Goal: Information Seeking & Learning: Find specific fact

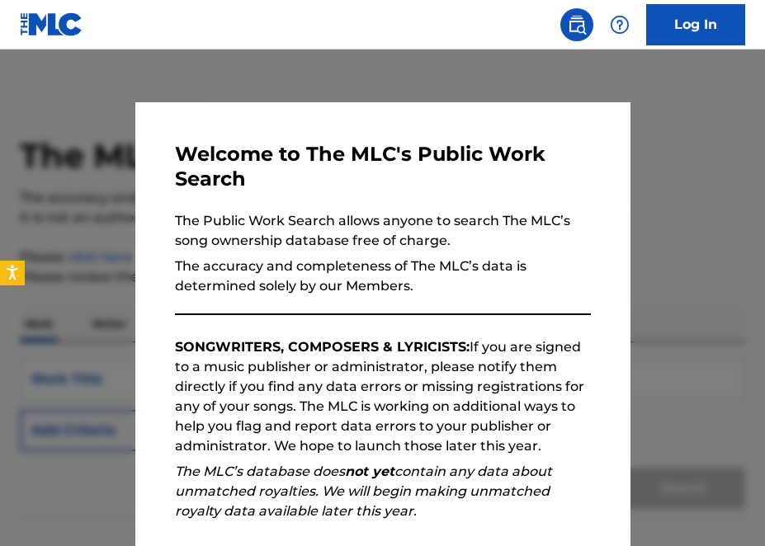
click at [703, 236] on div at bounding box center [382, 323] width 765 height 546
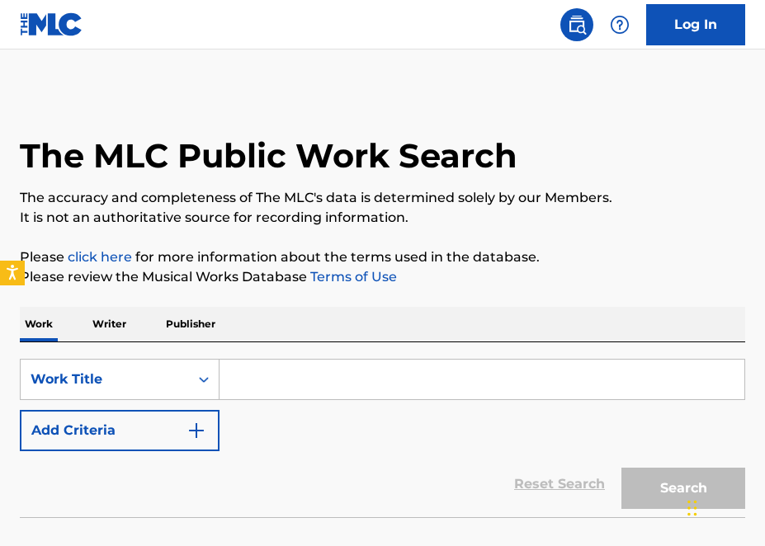
click at [232, 380] on input "Search Form" at bounding box center [482, 380] width 525 height 40
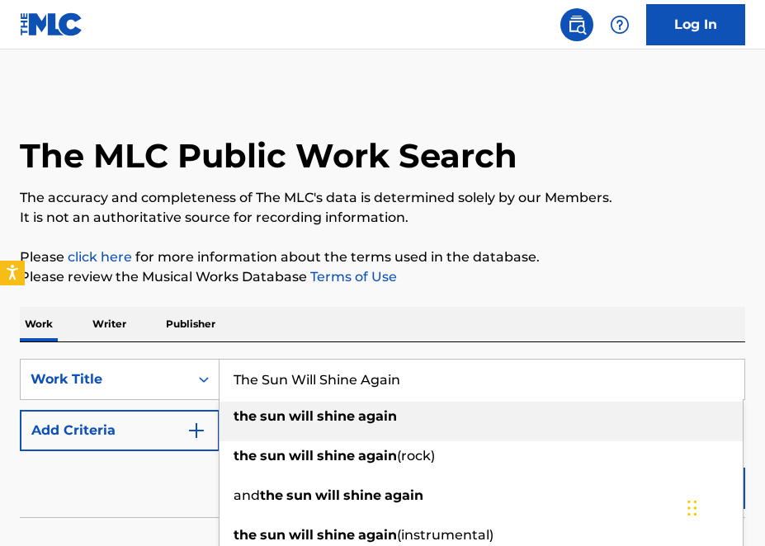
type input "The Sun Will Shine Again"
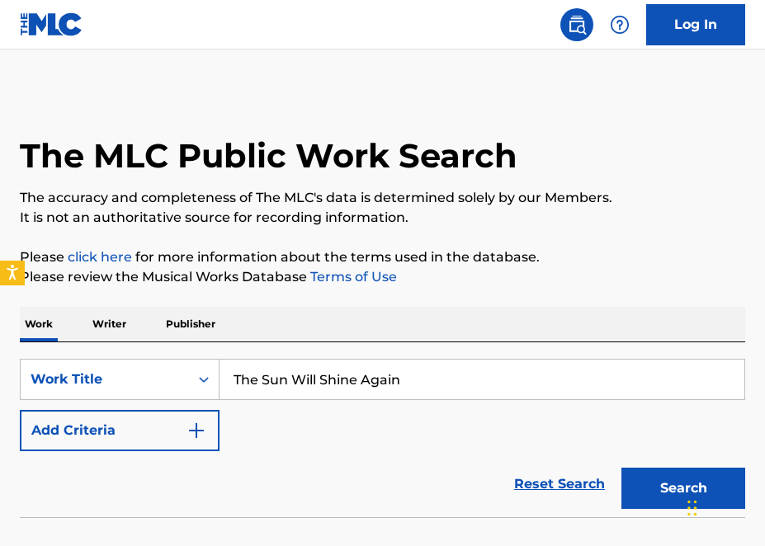
click at [673, 259] on p "Please click here for more information about the terms used in the database." at bounding box center [383, 258] width 726 height 20
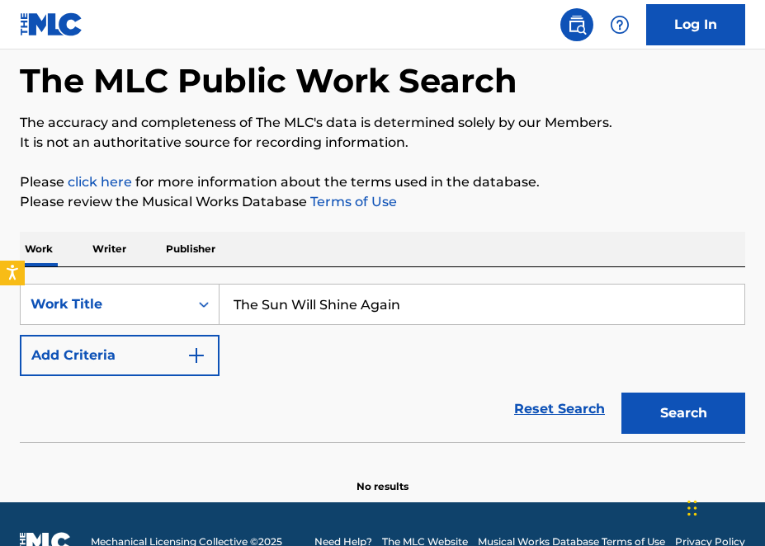
scroll to position [111, 0]
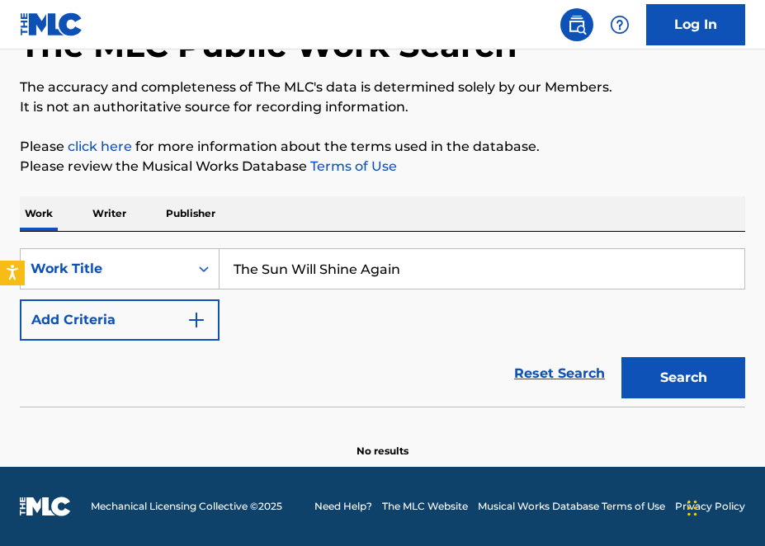
click at [697, 382] on button "Search" at bounding box center [684, 377] width 124 height 41
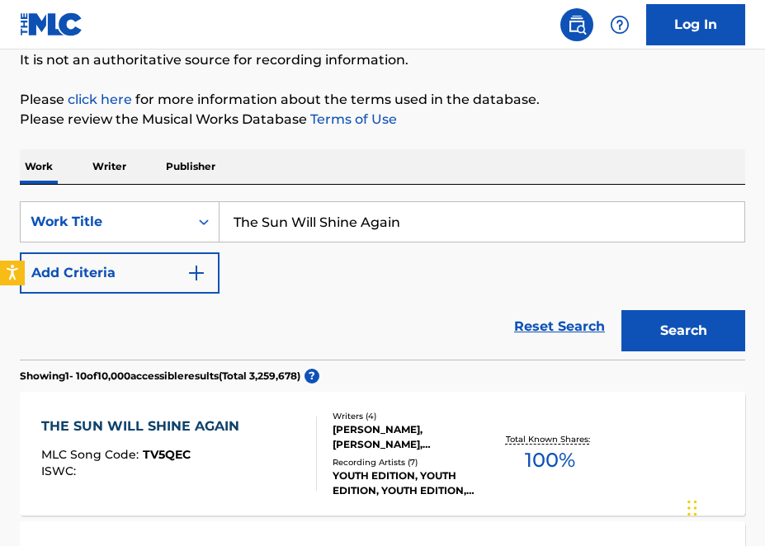
scroll to position [0, 0]
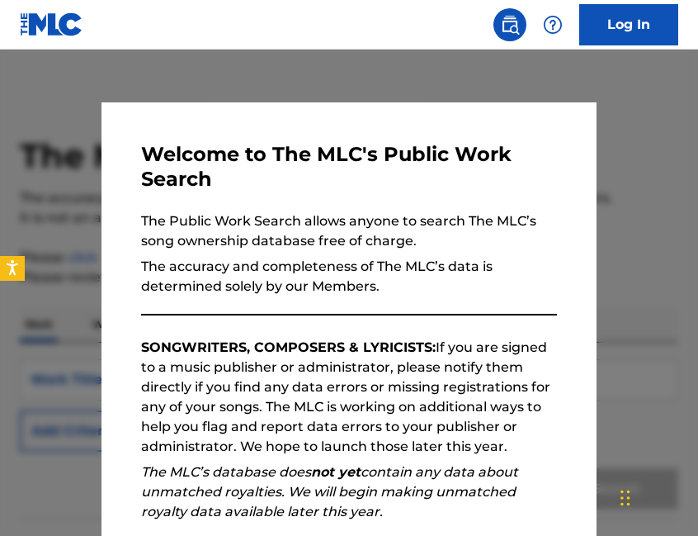
click at [674, 297] on div at bounding box center [349, 318] width 698 height 536
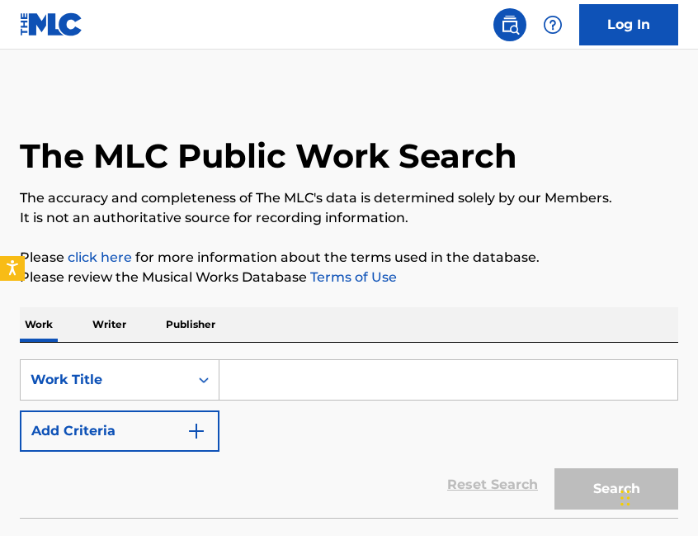
click at [248, 379] on input "Search Form" at bounding box center [449, 380] width 458 height 40
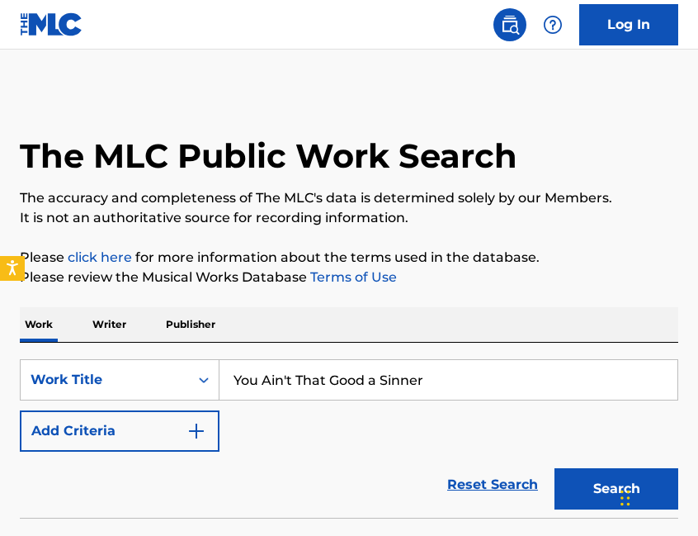
type input "You Ain't That Good a Sinner"
click at [609, 487] on button "Search" at bounding box center [617, 488] width 124 height 41
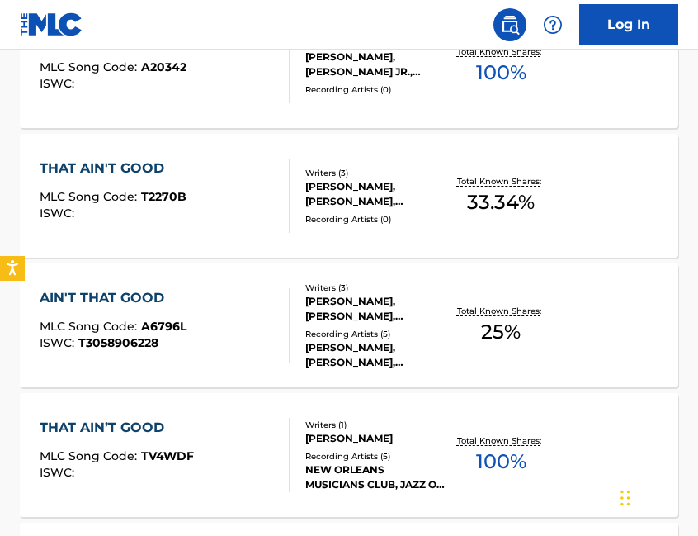
scroll to position [806, 0]
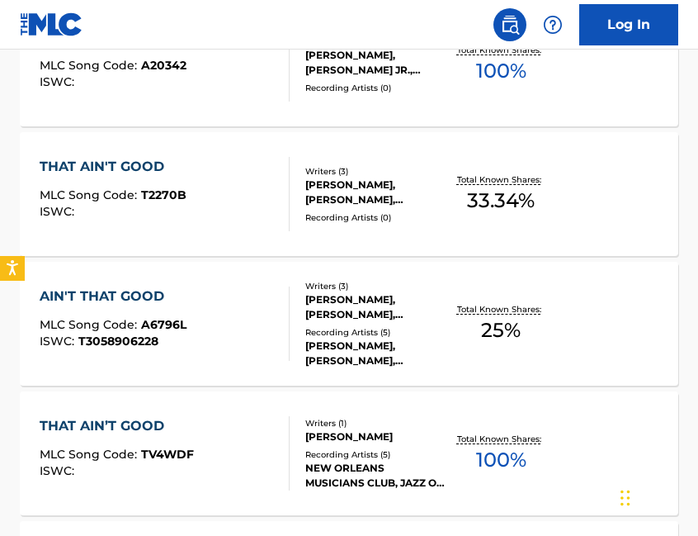
click at [348, 341] on div "STACY BURK, STACY BURK, STACY BURK, STACY BURK, STACY BURK" at bounding box center [375, 353] width 141 height 30
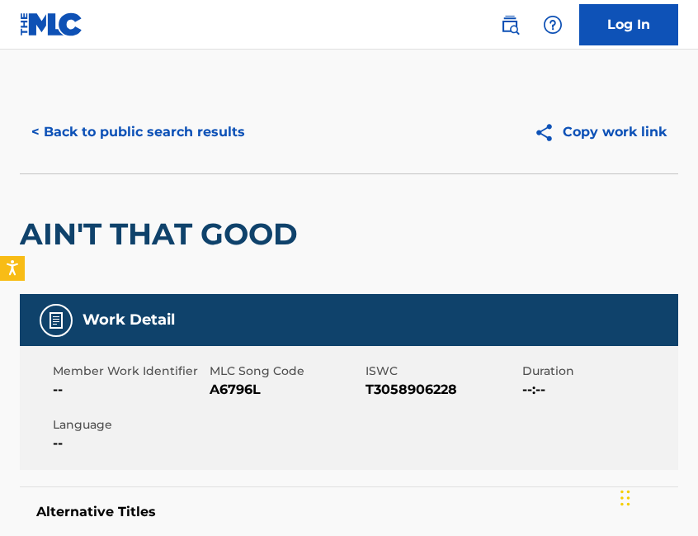
click at [39, 132] on button "< Back to public search results" at bounding box center [138, 131] width 237 height 41
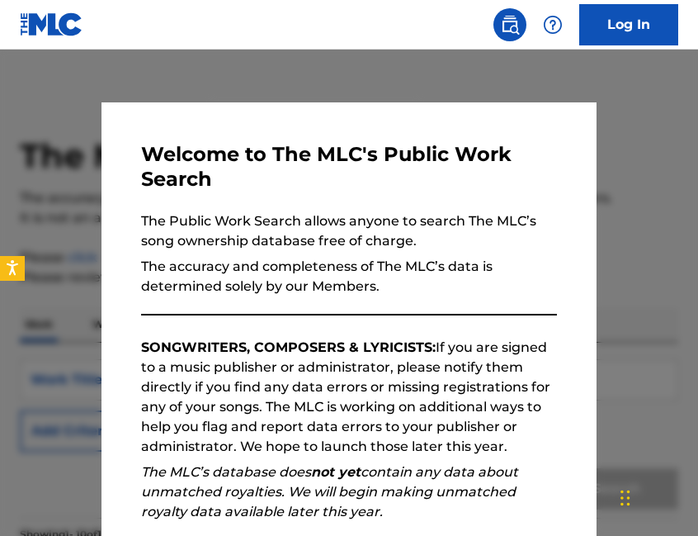
scroll to position [849, 0]
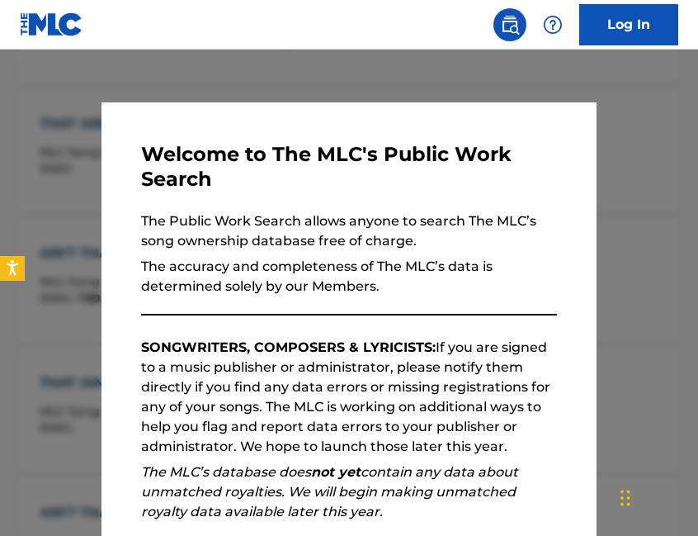
click at [622, 221] on div at bounding box center [349, 318] width 698 height 536
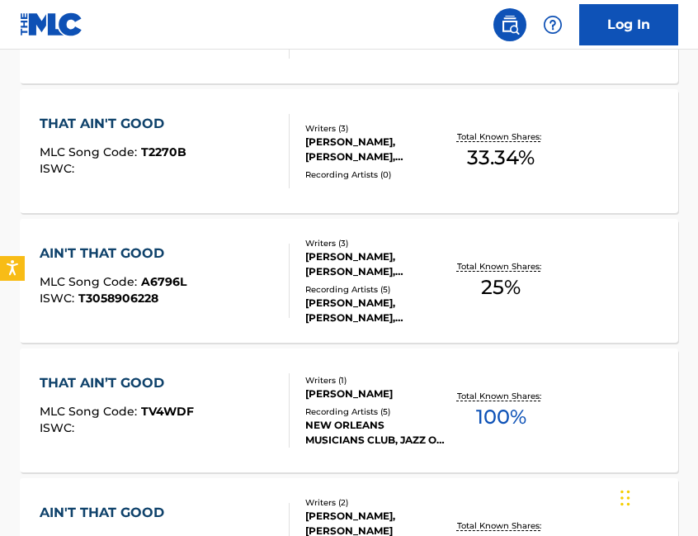
click at [364, 418] on div "NEW ORLEANS MUSICIANS CLUB, JAZZ ON THE PIANO, JAZZ ON THE PIANO, NEW ORLEANS M…" at bounding box center [375, 433] width 141 height 30
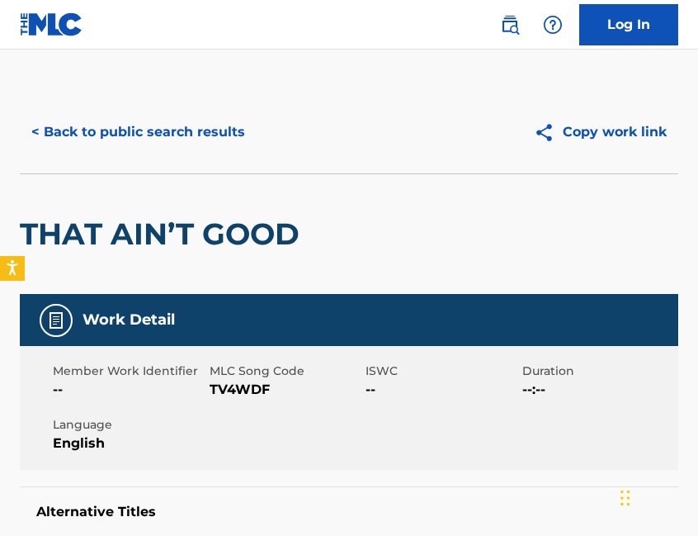
click at [75, 127] on button "< Back to public search results" at bounding box center [138, 131] width 237 height 41
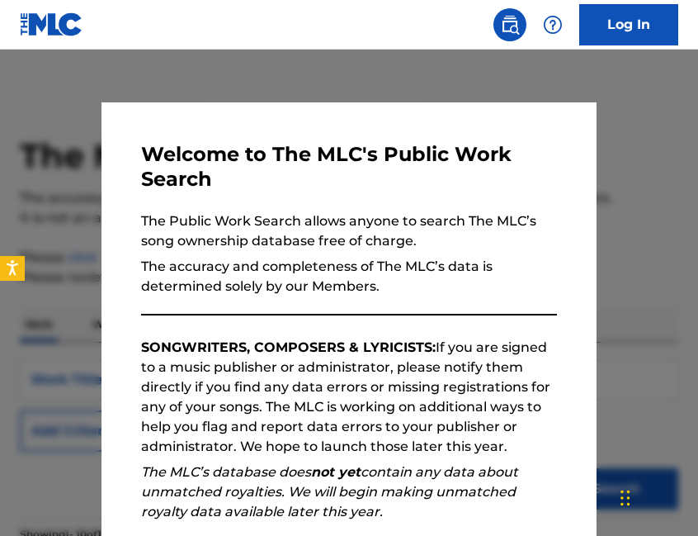
scroll to position [892, 0]
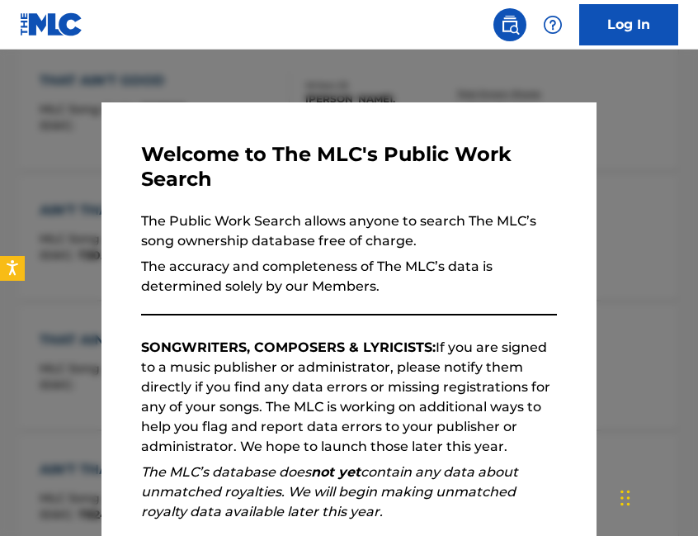
click at [673, 164] on div at bounding box center [349, 318] width 698 height 536
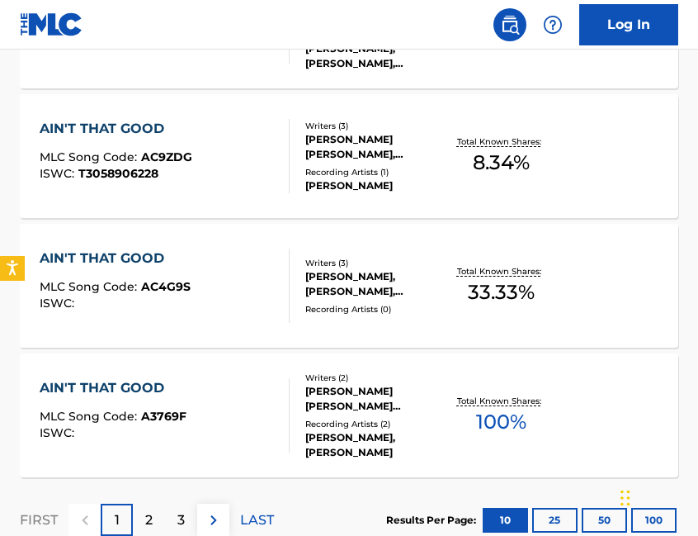
scroll to position [1364, 0]
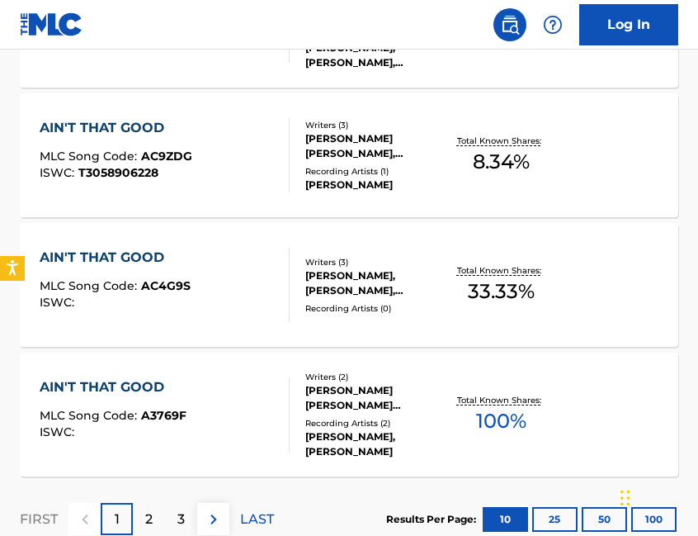
click at [353, 432] on div "BLAKE SHELTON, BLAKE SHELTON" at bounding box center [375, 444] width 141 height 30
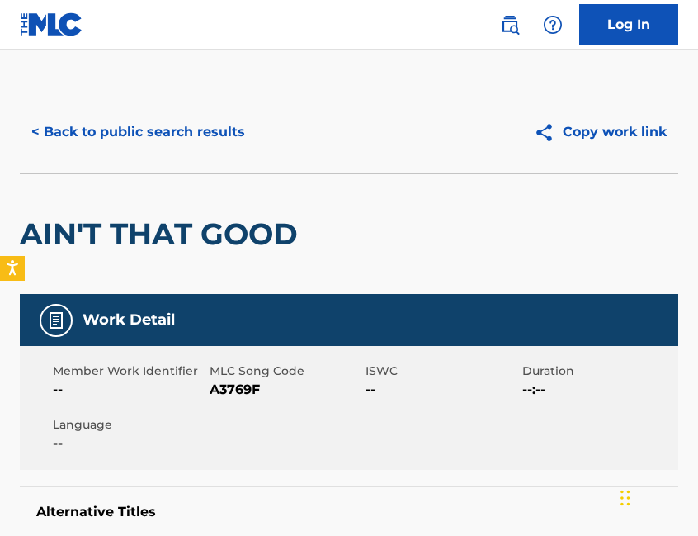
click at [139, 134] on button "< Back to public search results" at bounding box center [138, 131] width 237 height 41
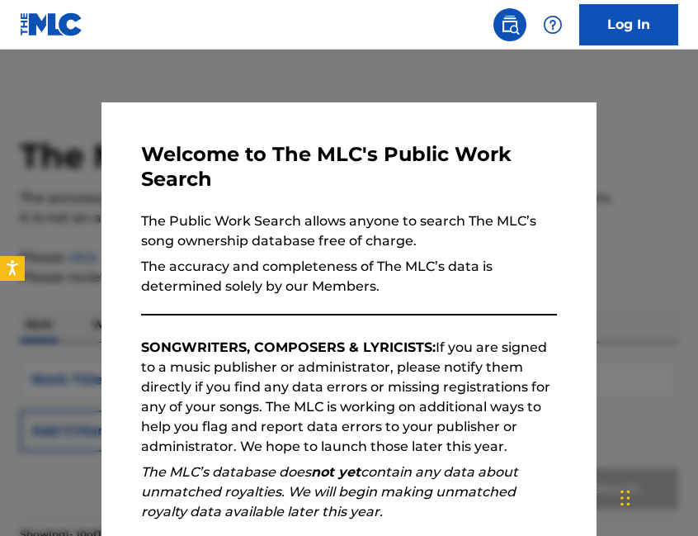
scroll to position [1406, 0]
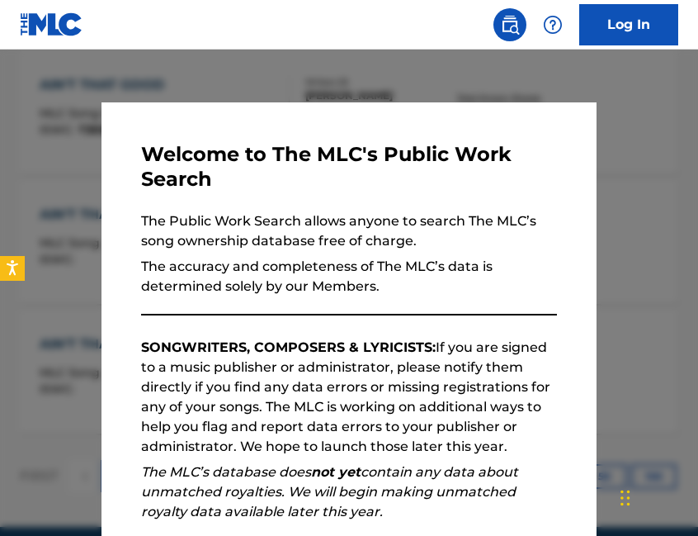
click at [665, 288] on div at bounding box center [349, 318] width 698 height 536
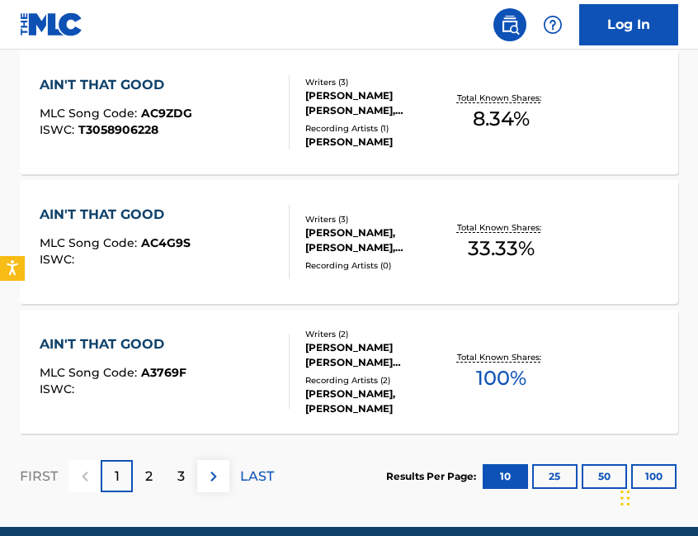
click at [662, 272] on div "AIN'T THAT GOOD MLC Song Code : AC4G9S ISWC : Writers ( 3 ) DAN FERNANDEZ, ALIS…" at bounding box center [349, 242] width 659 height 124
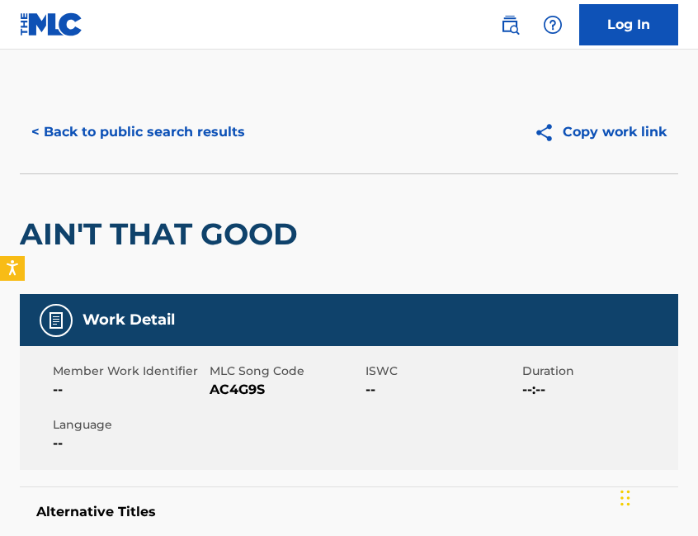
click at [89, 130] on button "< Back to public search results" at bounding box center [138, 131] width 237 height 41
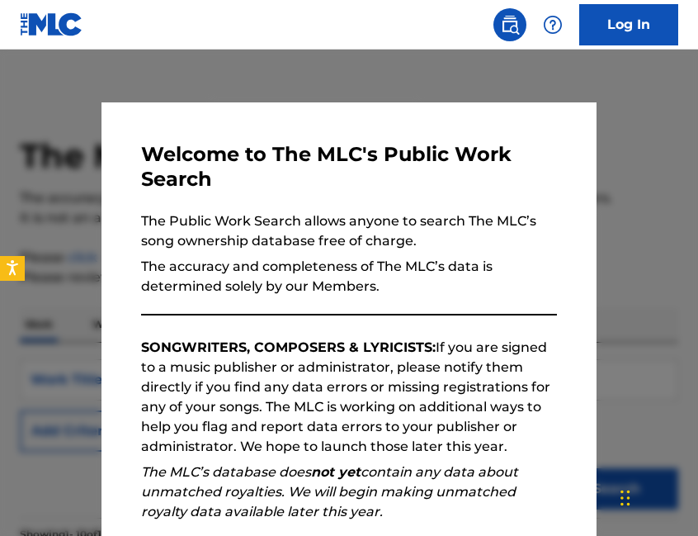
scroll to position [1449, 0]
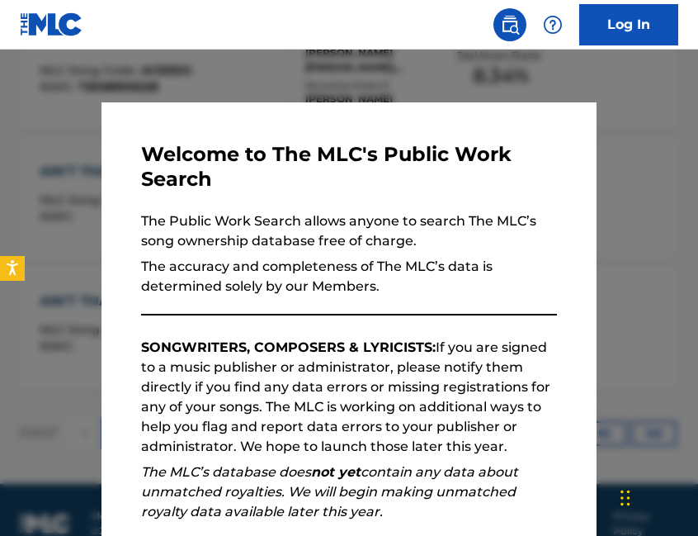
click at [644, 217] on div at bounding box center [349, 318] width 698 height 536
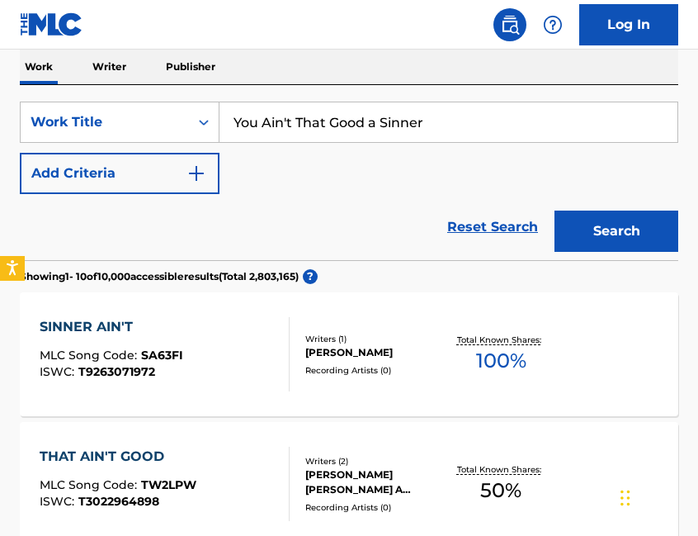
scroll to position [0, 0]
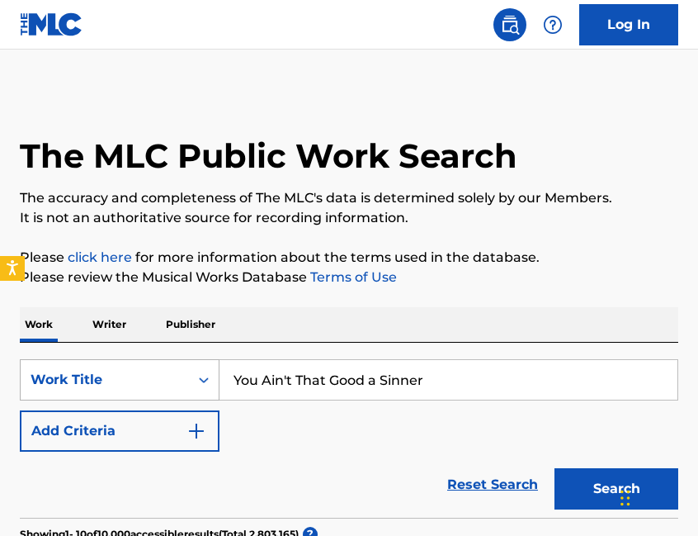
drag, startPoint x: 441, startPoint y: 376, endPoint x: 213, endPoint y: 379, distance: 227.8
click at [213, 379] on div "SearchWithCriteriab8319e0c-5914-489c-b553-93c8eb679658 Work Title You Ain't Tha…" at bounding box center [349, 379] width 659 height 41
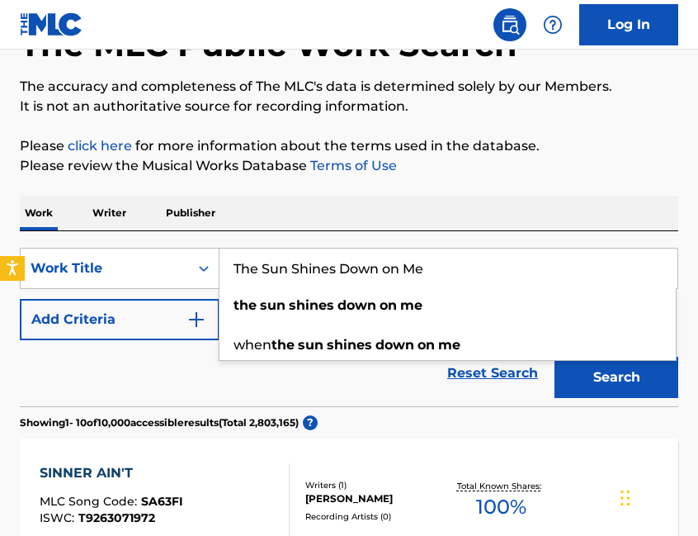
scroll to position [113, 0]
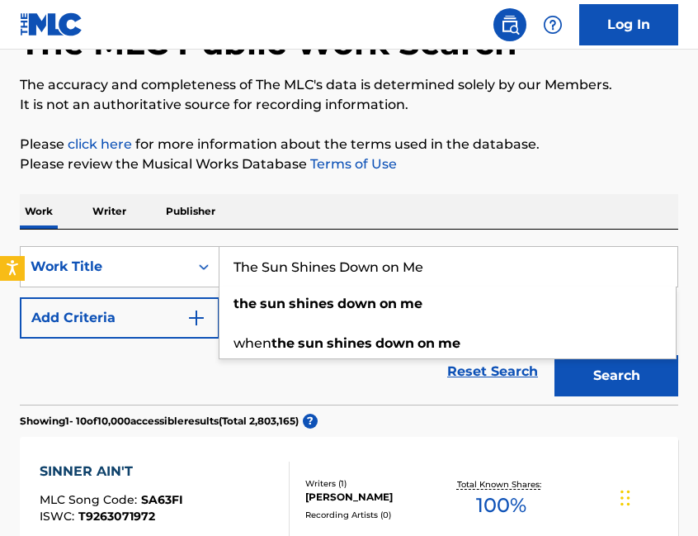
type input "The Sun Shines Down on Me"
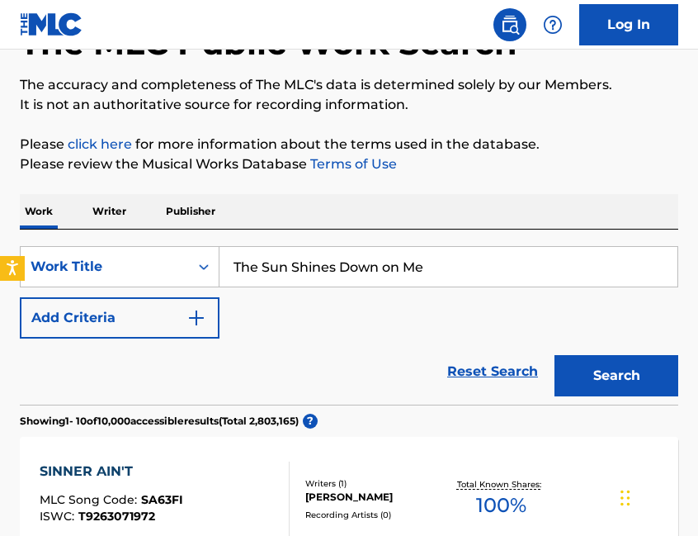
click at [637, 366] on button "Search" at bounding box center [617, 375] width 124 height 41
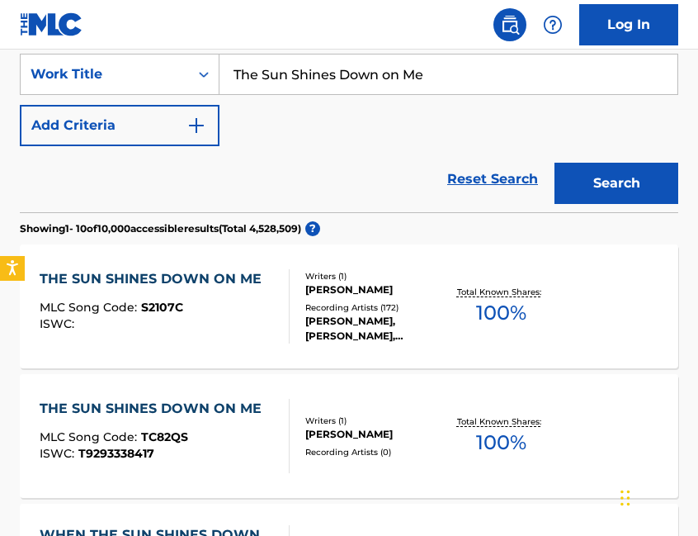
scroll to position [318, 0]
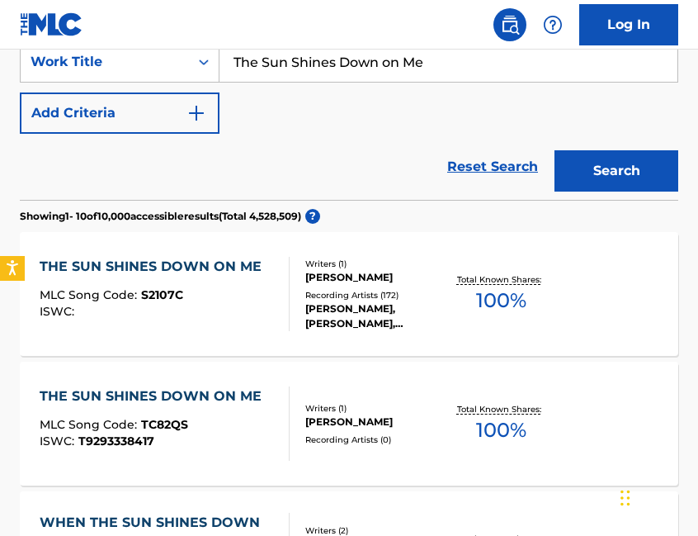
click at [369, 304] on div "DANIEL JOHNSTON, GUSTER, DANIEL JOHNSTON, DANIEL JOHNSTON, GUSTER" at bounding box center [375, 316] width 141 height 30
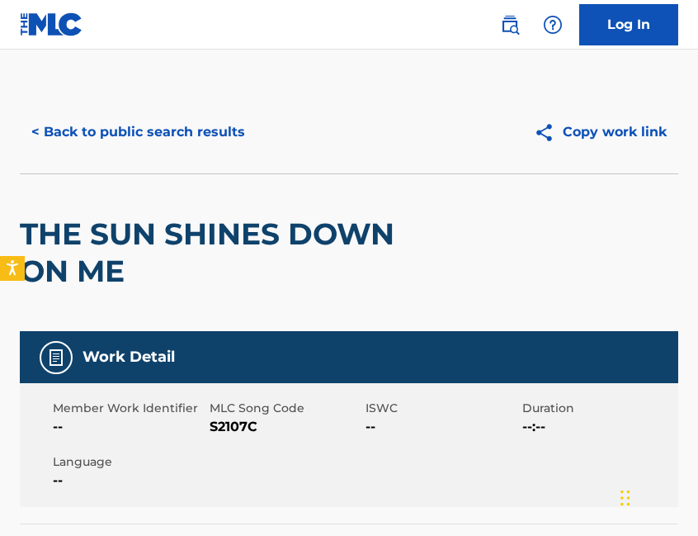
drag, startPoint x: 699, startPoint y: 106, endPoint x: 689, endPoint y: 128, distance: 23.6
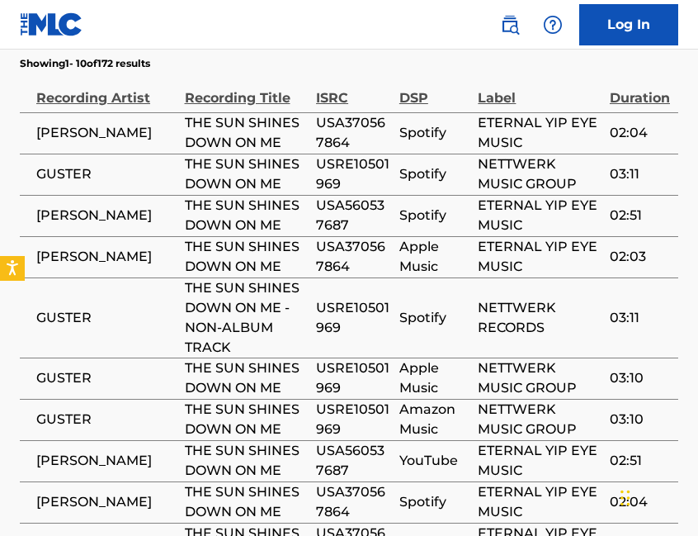
scroll to position [1420, 0]
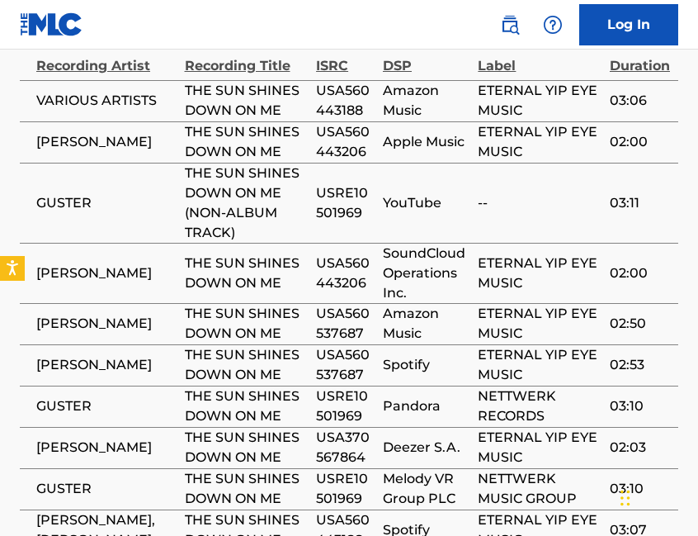
scroll to position [1462, 0]
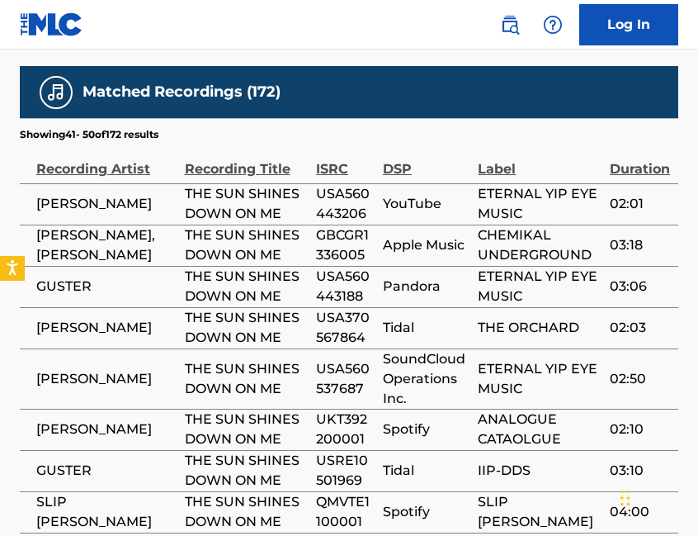
scroll to position [1349, 0]
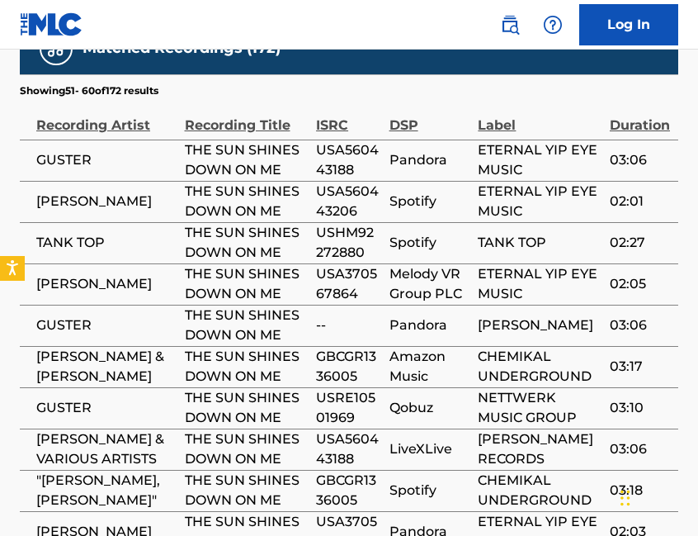
scroll to position [1394, 0]
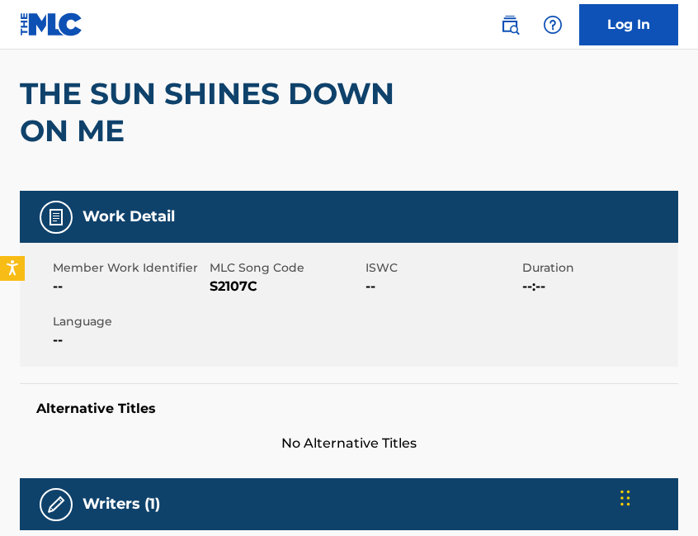
scroll to position [0, 0]
